Goal: Task Accomplishment & Management: Manage account settings

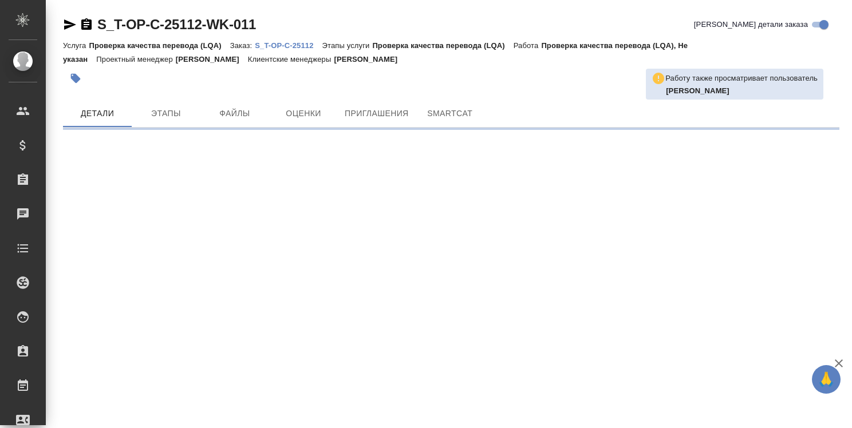
click at [308, 46] on p "S_T-OP-C-25112" at bounding box center [288, 45] width 67 height 9
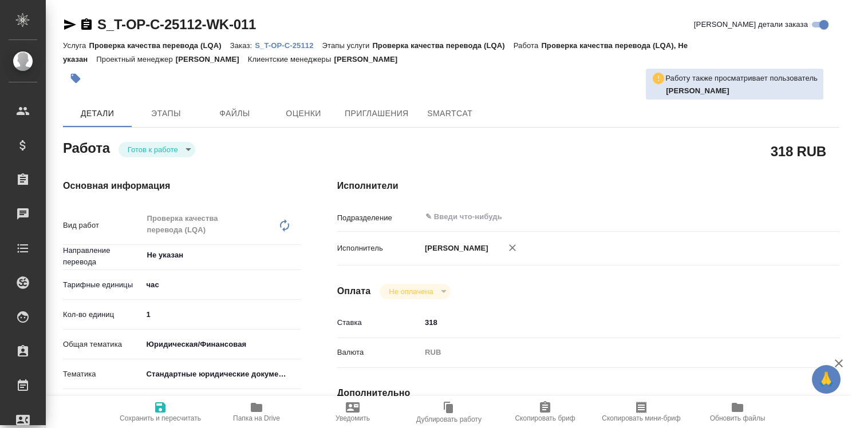
type textarea "x"
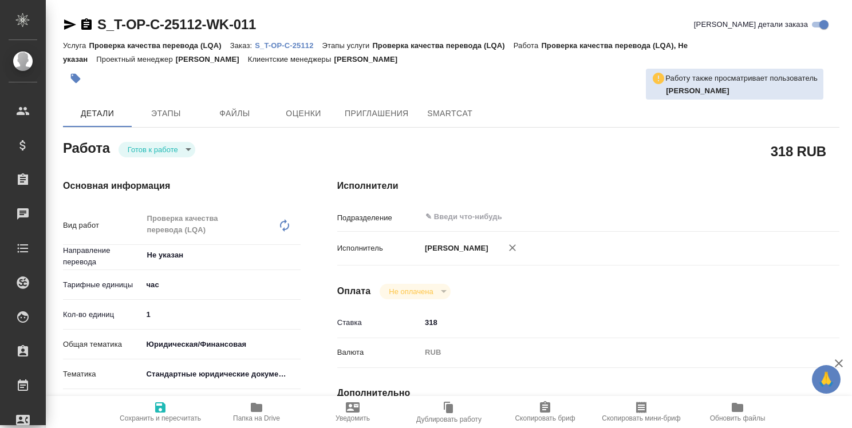
type textarea "x"
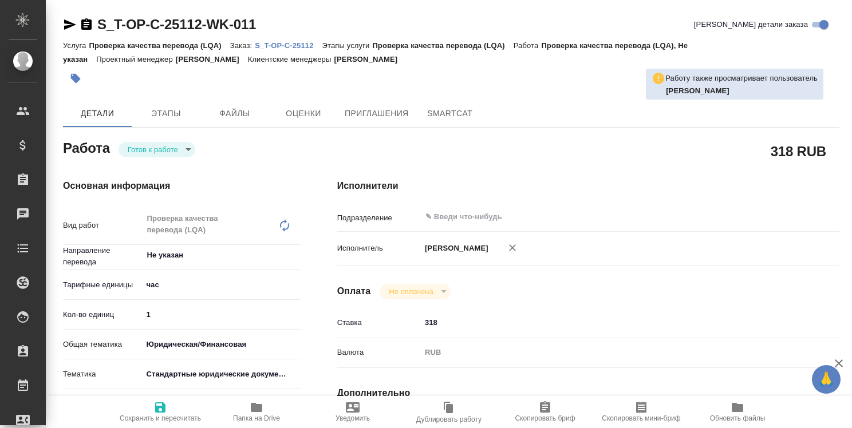
type textarea "x"
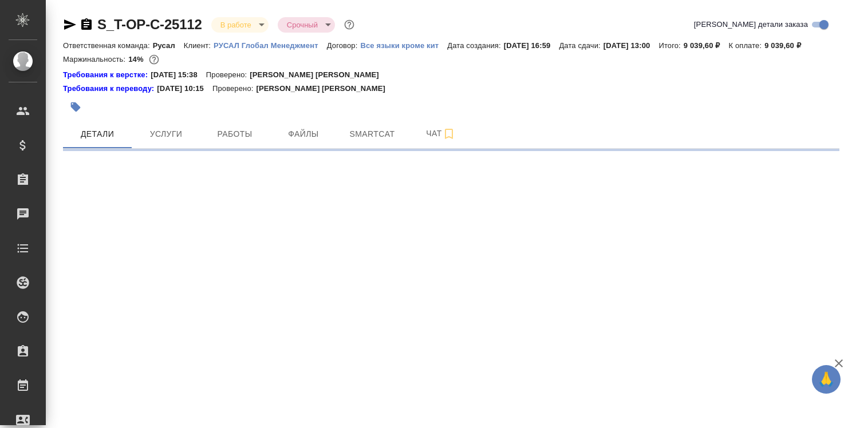
select select "RU"
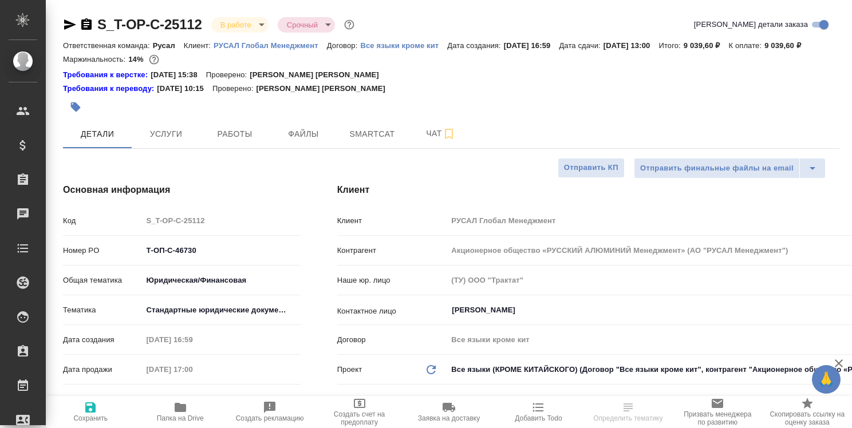
type textarea "x"
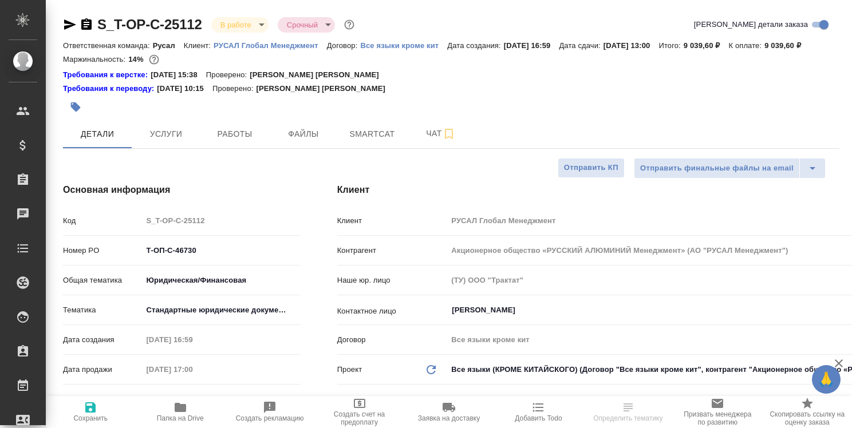
type textarea "x"
type input "Авдеенко Кирилл"
type input "Журавлева Александра"
click at [243, 128] on span "Работы" at bounding box center [234, 134] width 55 height 14
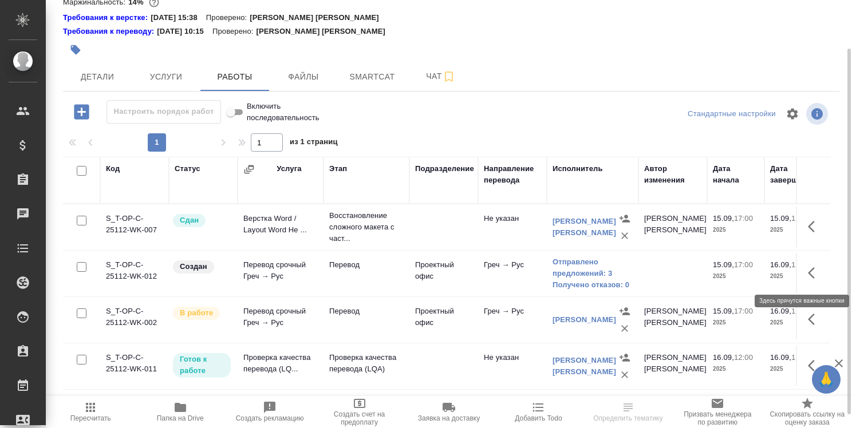
scroll to position [73, 0]
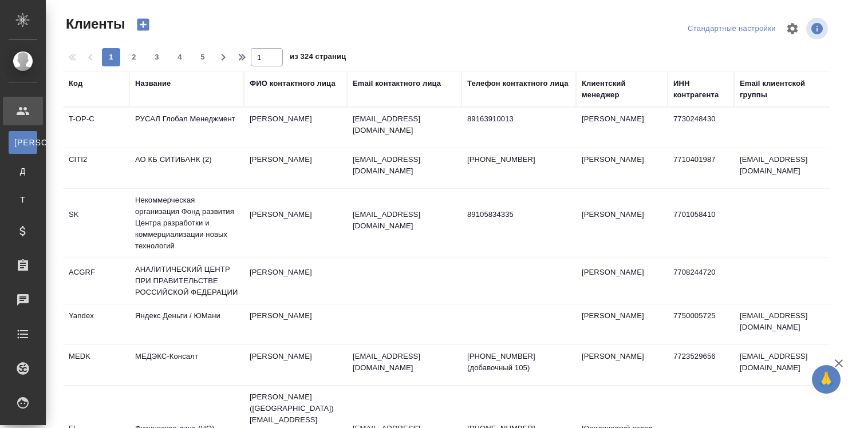
select select "RU"
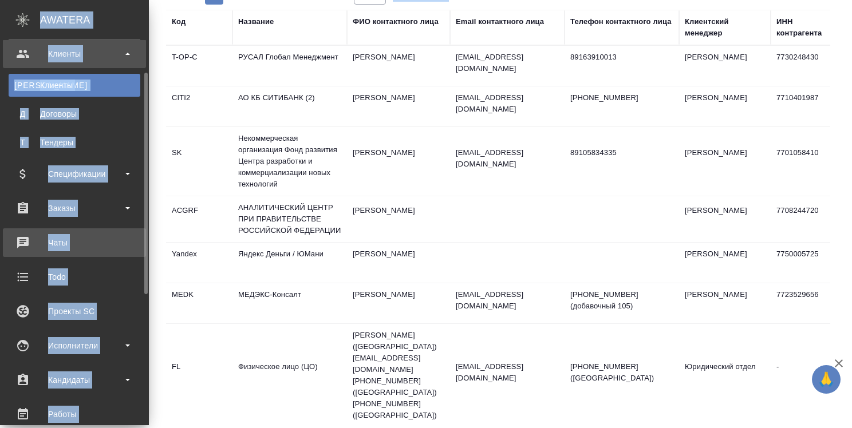
scroll to position [115, 0]
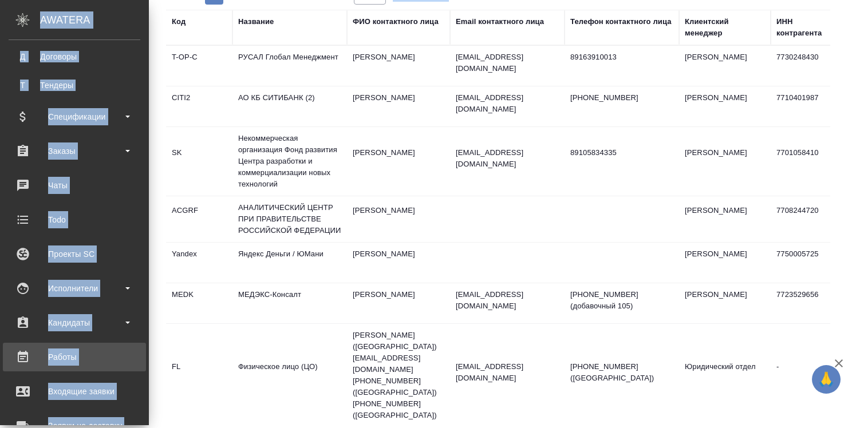
click at [66, 358] on div "Работы" at bounding box center [75, 357] width 132 height 17
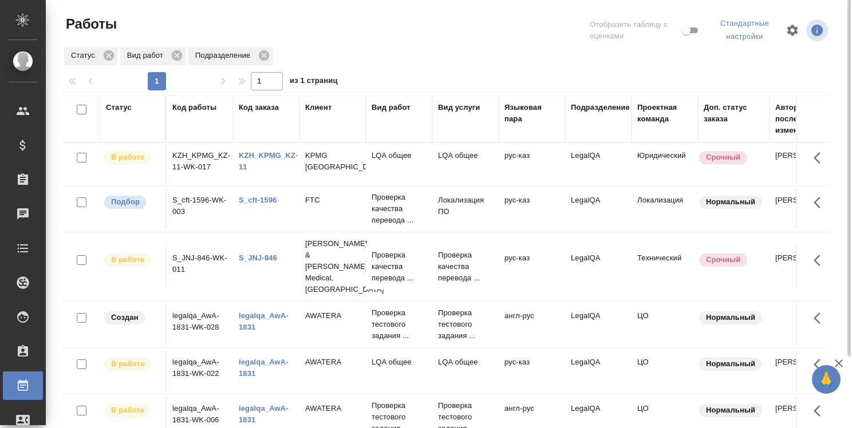
scroll to position [85, 0]
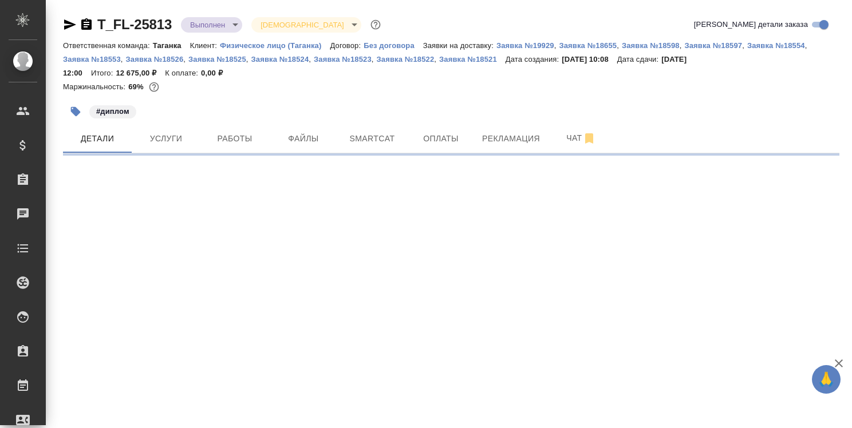
select select "RU"
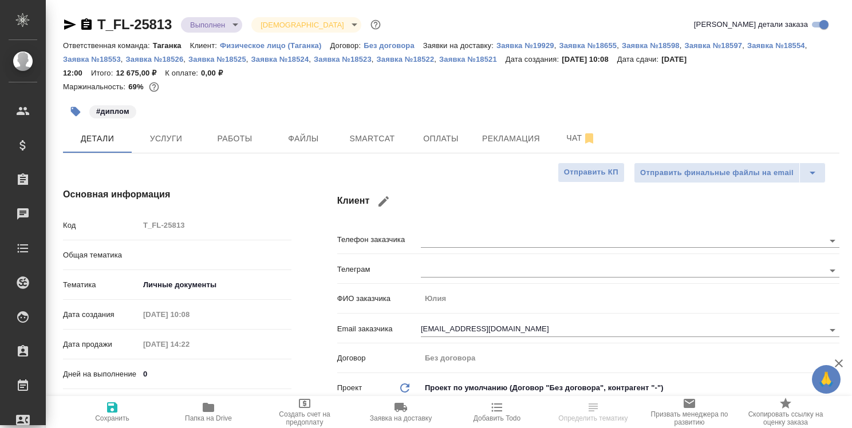
type textarea "x"
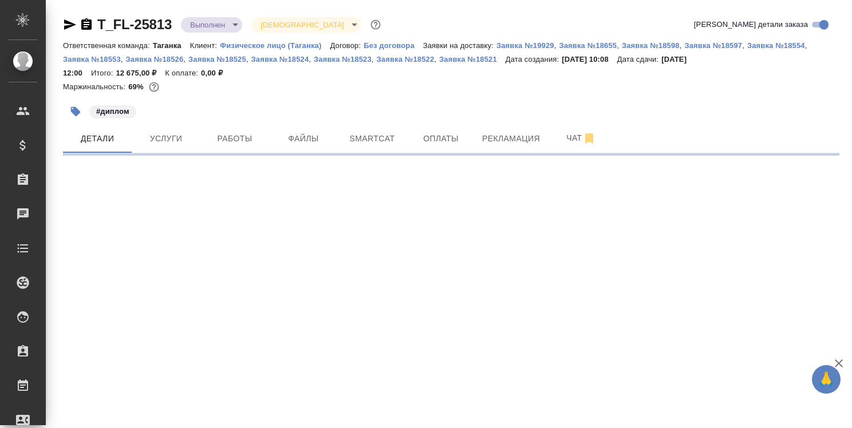
select select "RU"
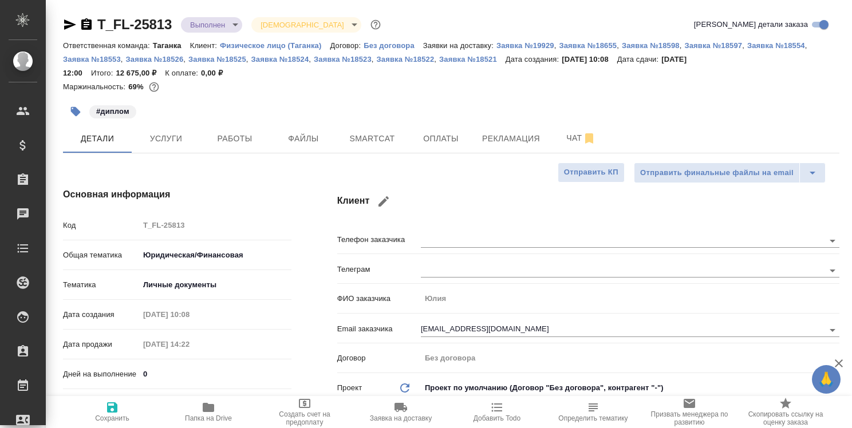
type textarea "x"
